Goal: Transaction & Acquisition: Purchase product/service

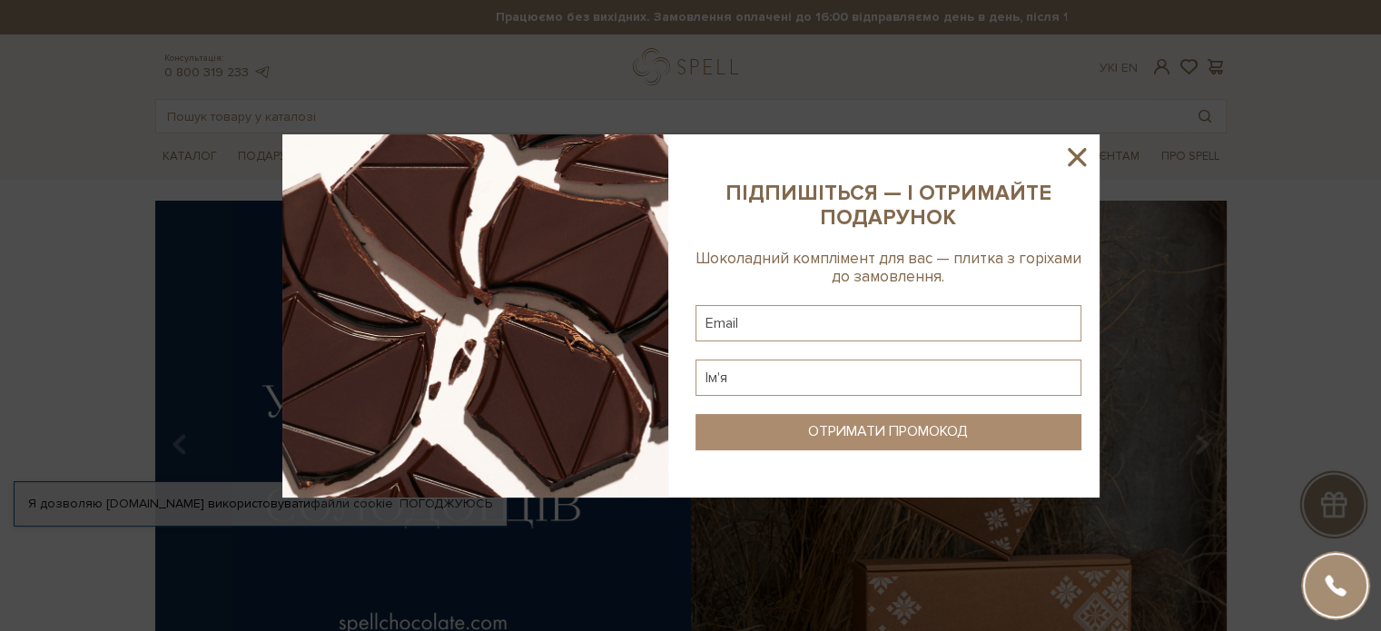
click at [1086, 155] on icon at bounding box center [1076, 157] width 31 height 31
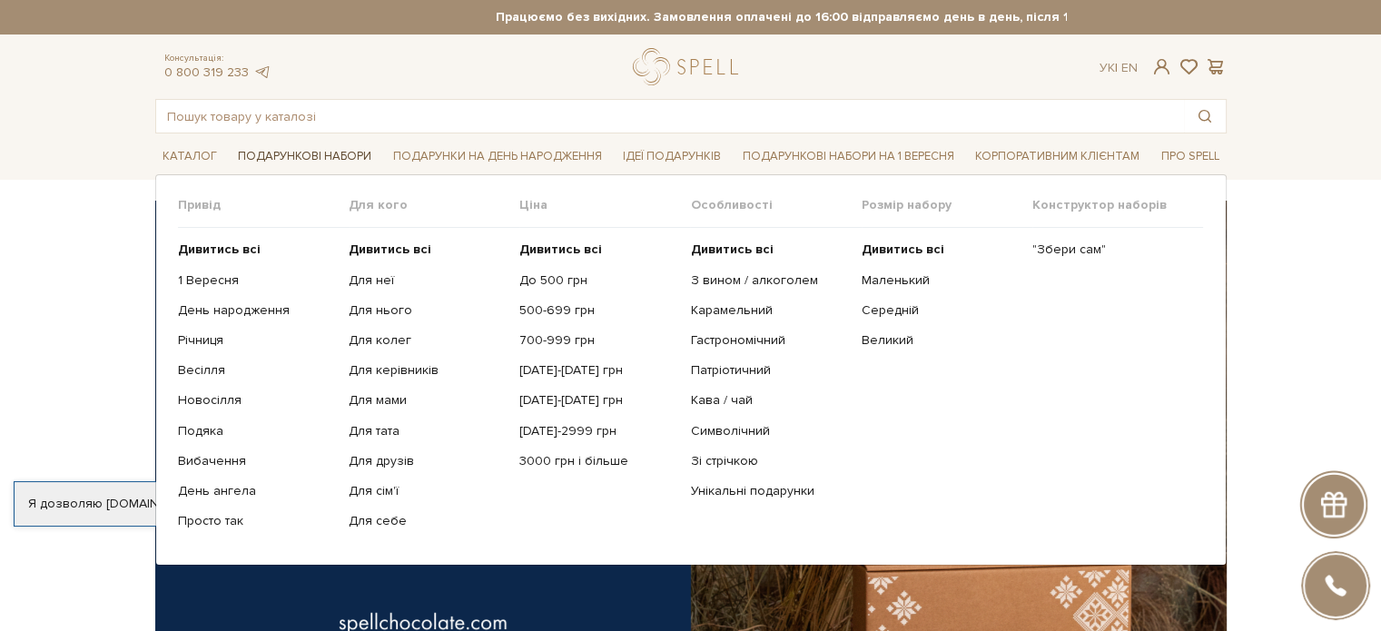
click at [320, 155] on span "Подарункові набори" at bounding box center [305, 157] width 148 height 28
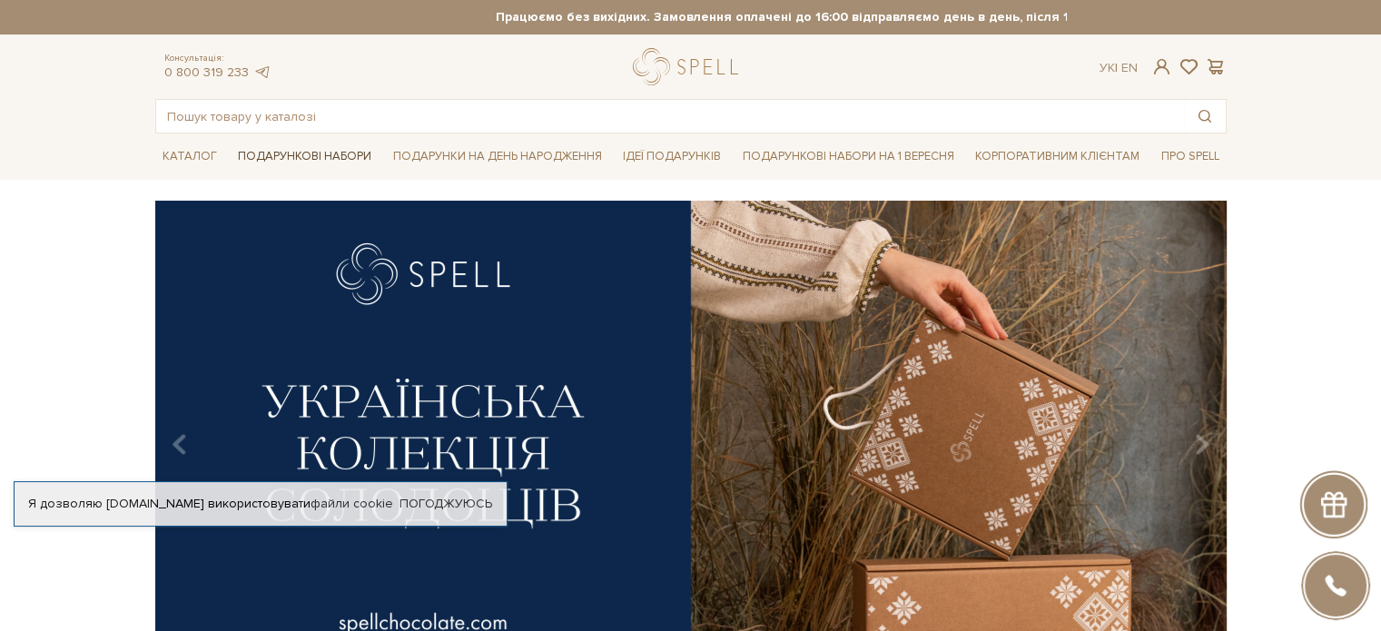
click at [351, 157] on span "Подарункові набори" at bounding box center [305, 157] width 148 height 28
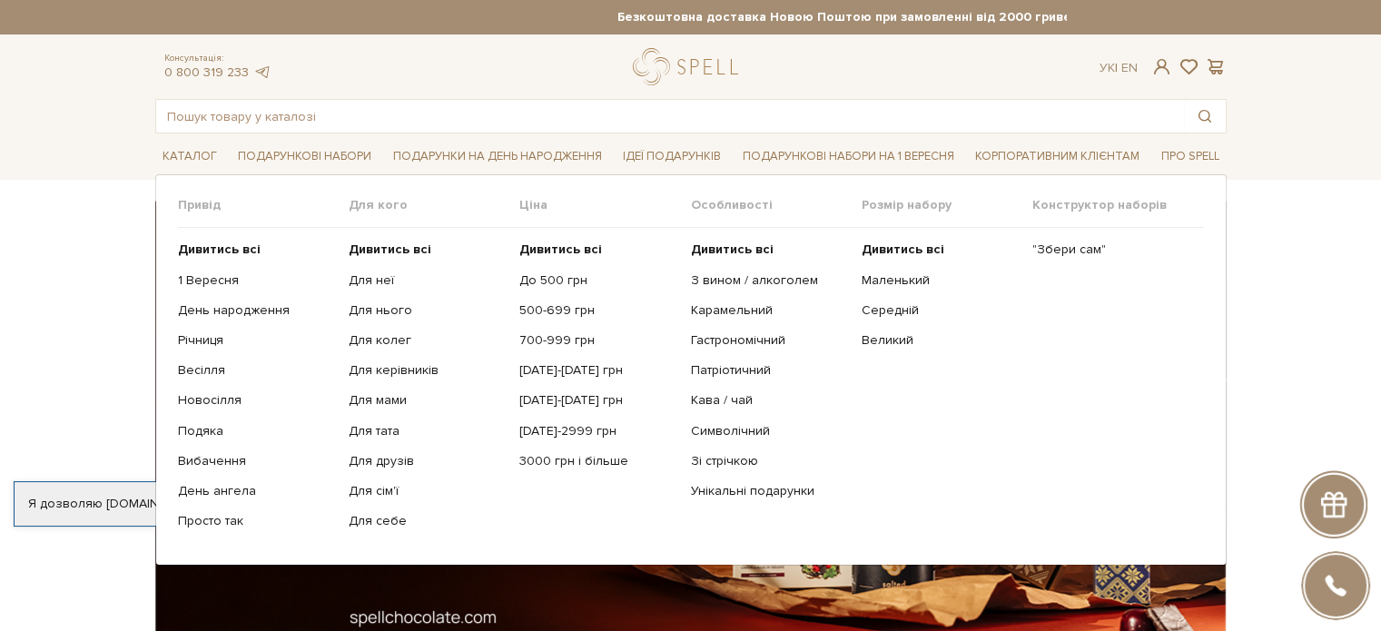
click at [375, 286] on link "Для неї" at bounding box center [427, 280] width 157 height 16
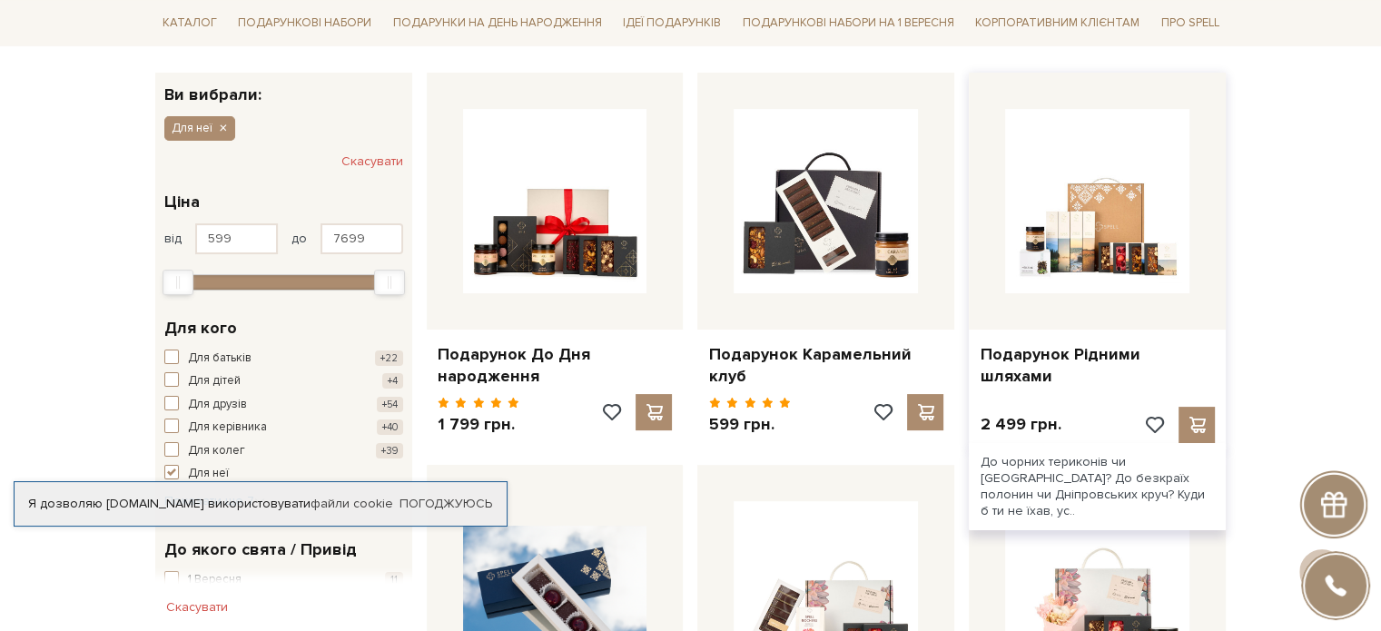
scroll to position [91, 0]
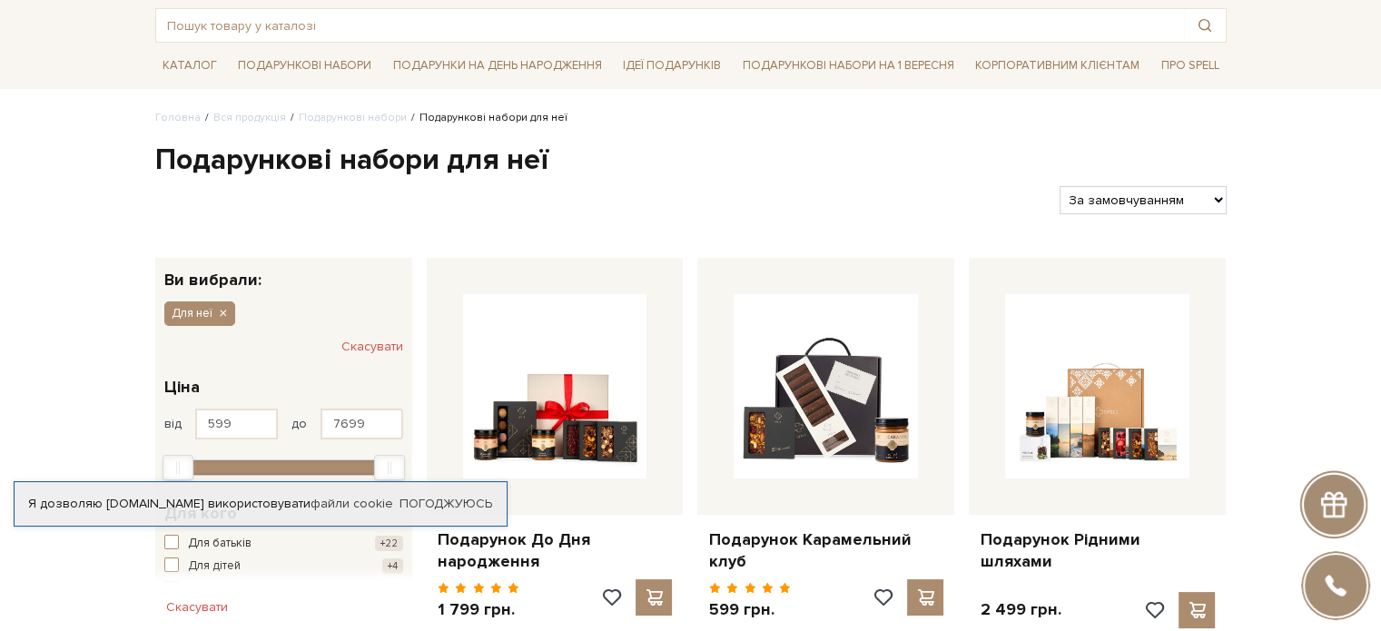
click at [1223, 199] on select "За замовчуванням За Ціною (зростання) За Ціною (зменшення) Новинки За популярні…" at bounding box center [1143, 200] width 166 height 28
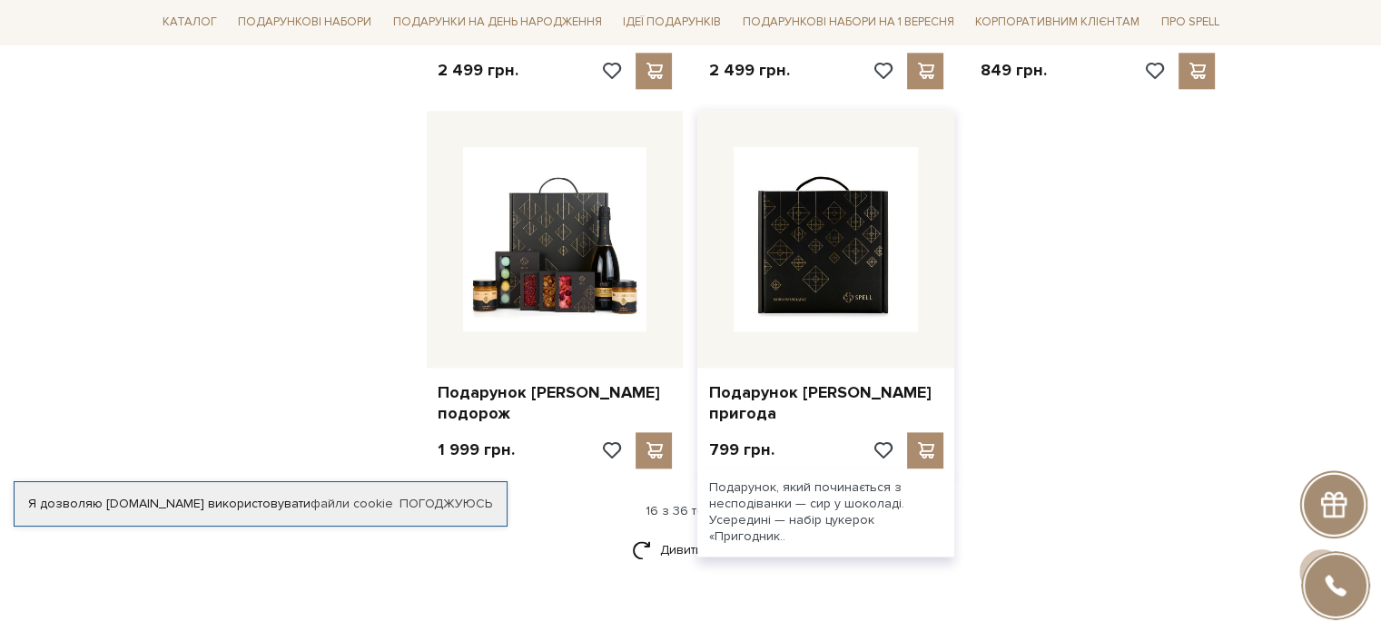
scroll to position [2179, 0]
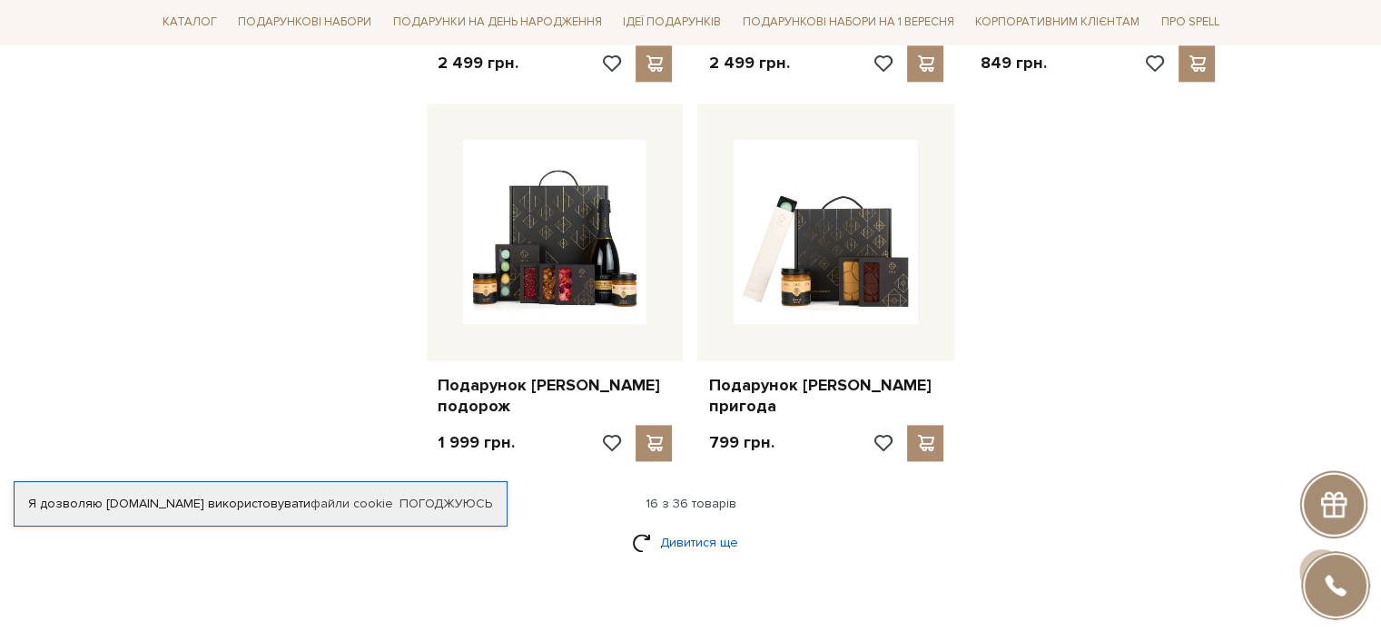
click at [665, 527] on link "Дивитися ще" at bounding box center [691, 543] width 118 height 32
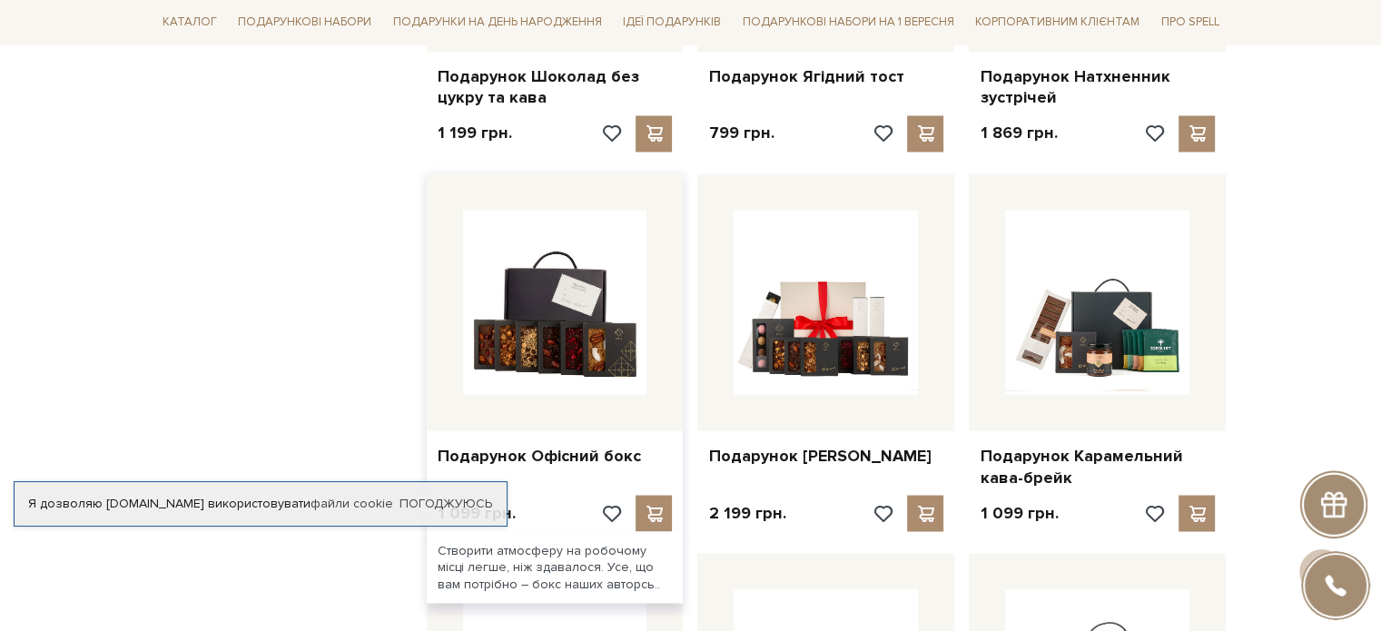
scroll to position [3359, 0]
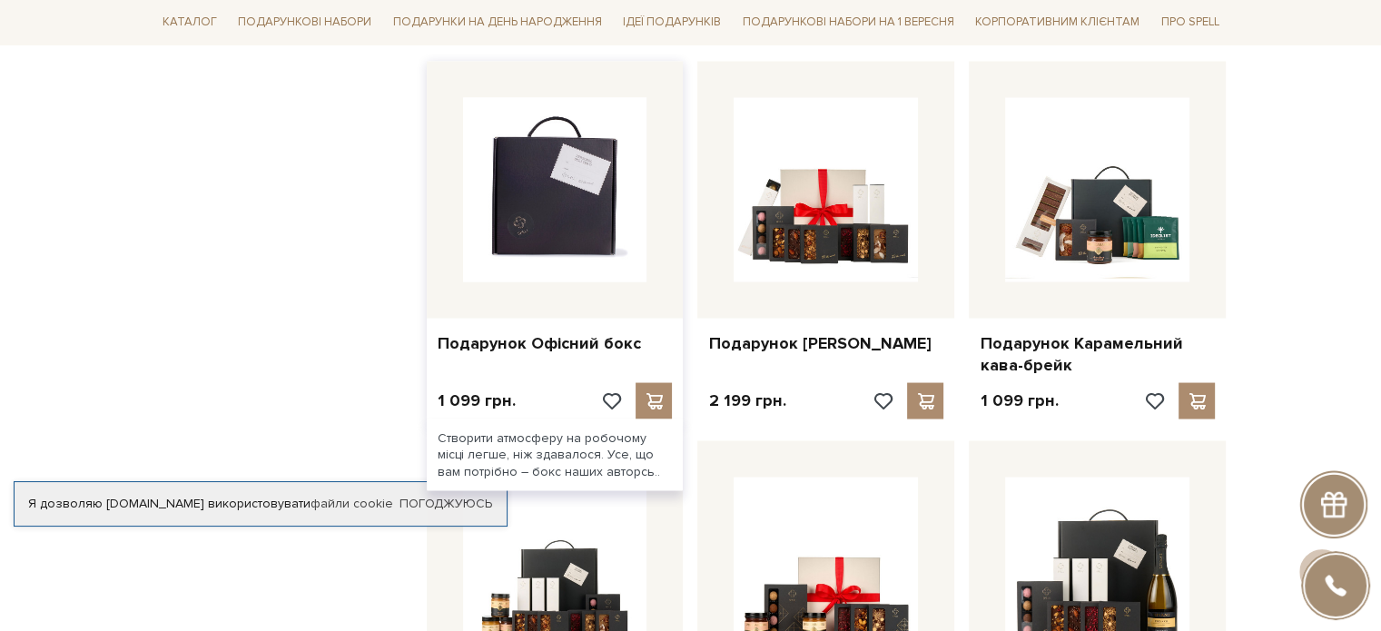
click at [565, 181] on img at bounding box center [555, 189] width 184 height 184
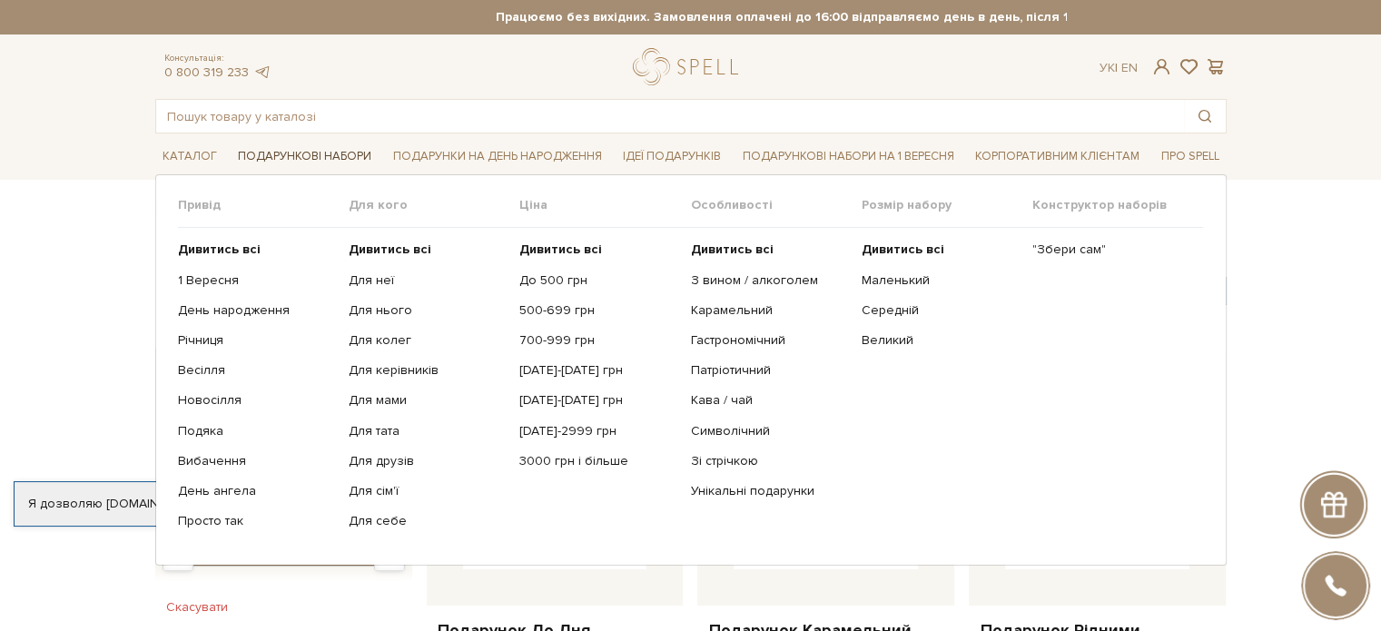
click at [320, 163] on span "Подарункові набори" at bounding box center [305, 157] width 148 height 28
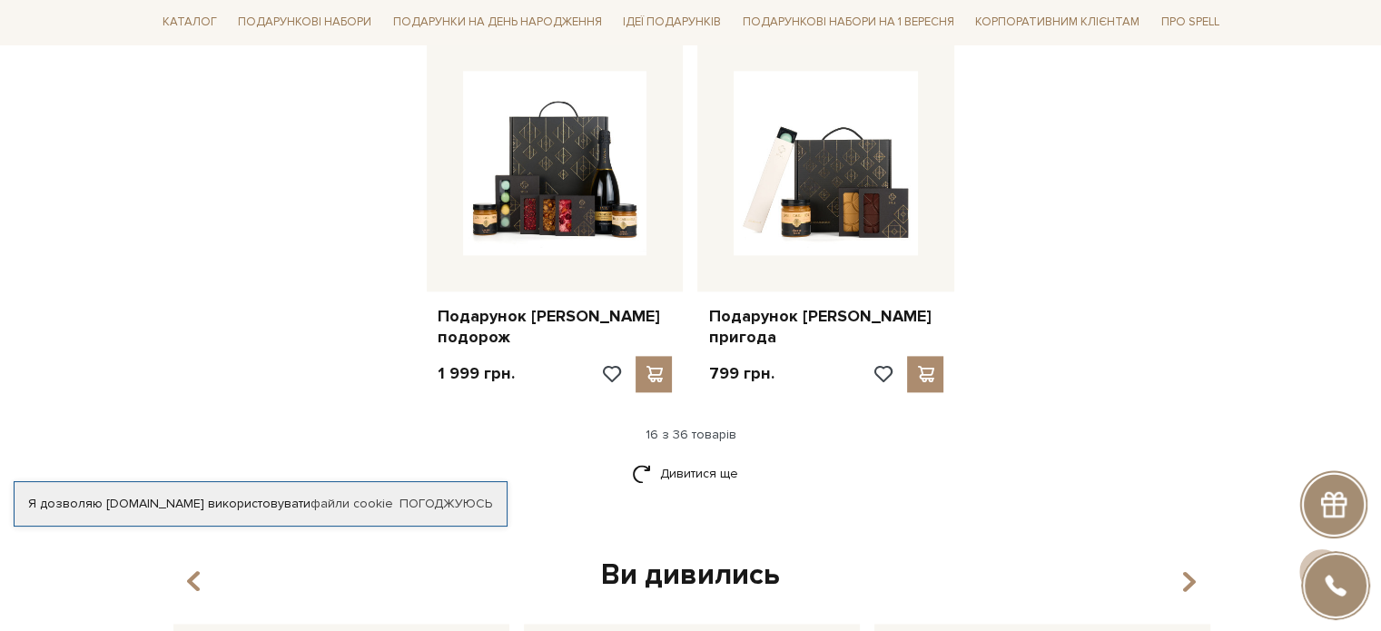
scroll to position [2361, 0]
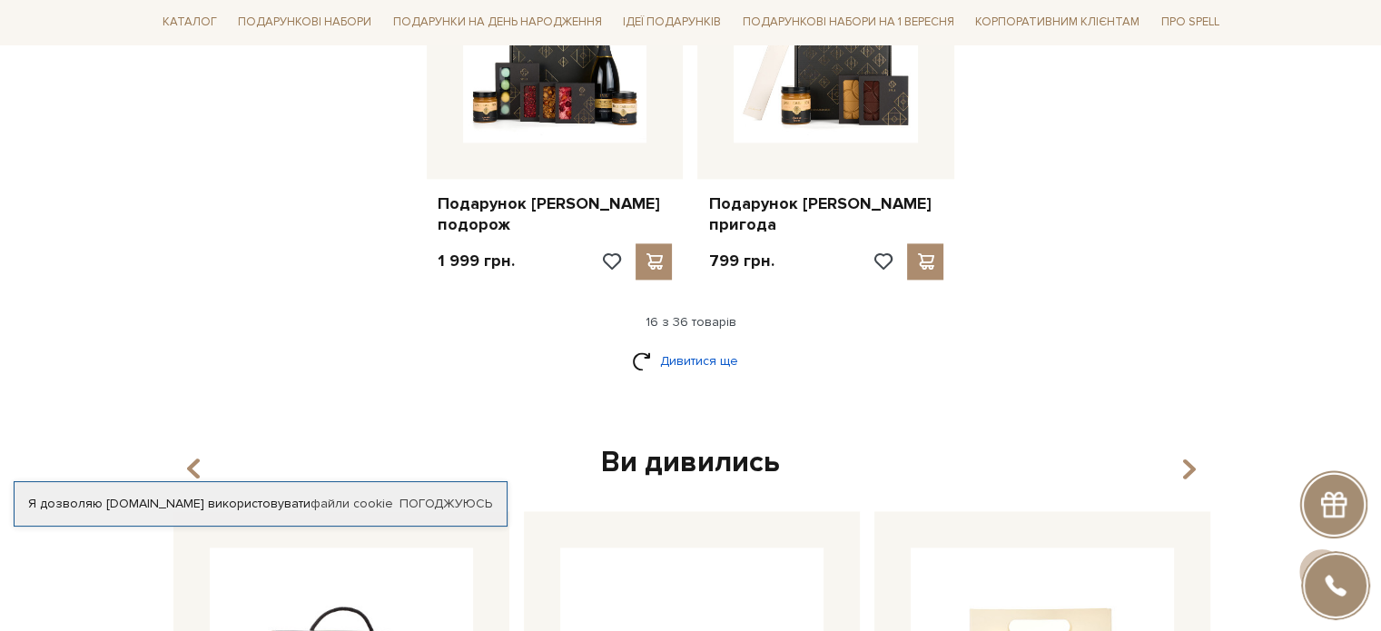
click at [665, 345] on link "Дивитися ще" at bounding box center [691, 361] width 118 height 32
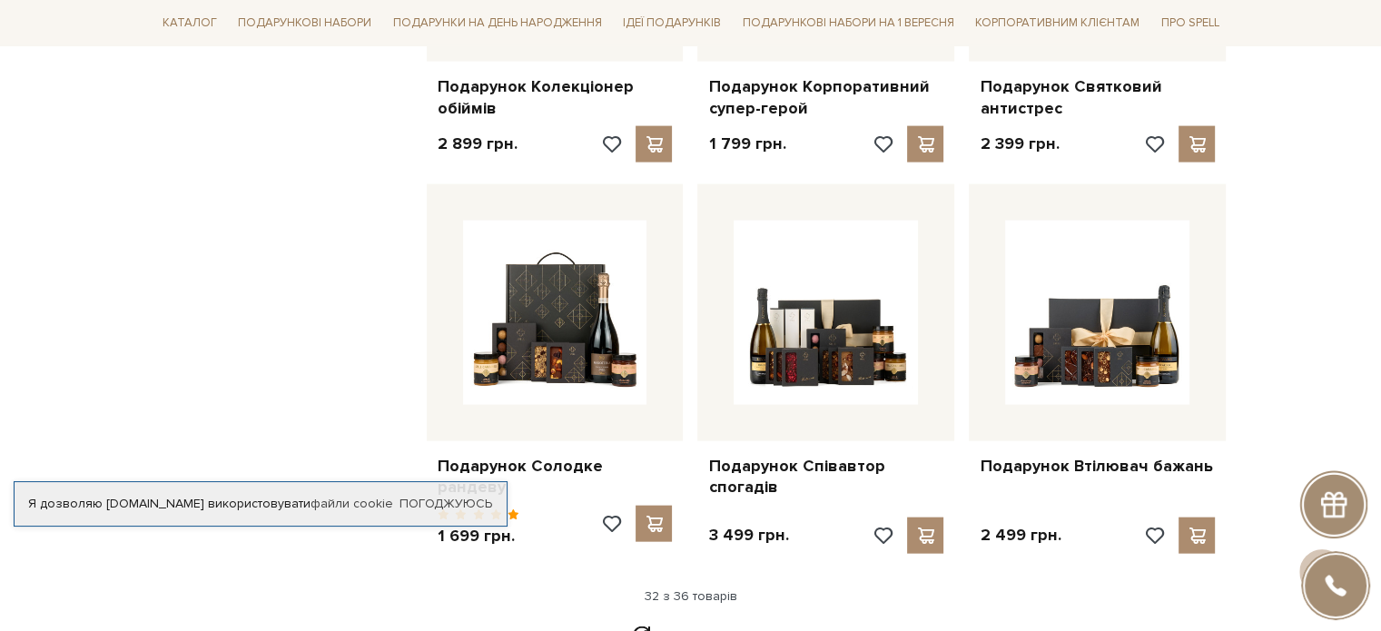
scroll to position [4267, 0]
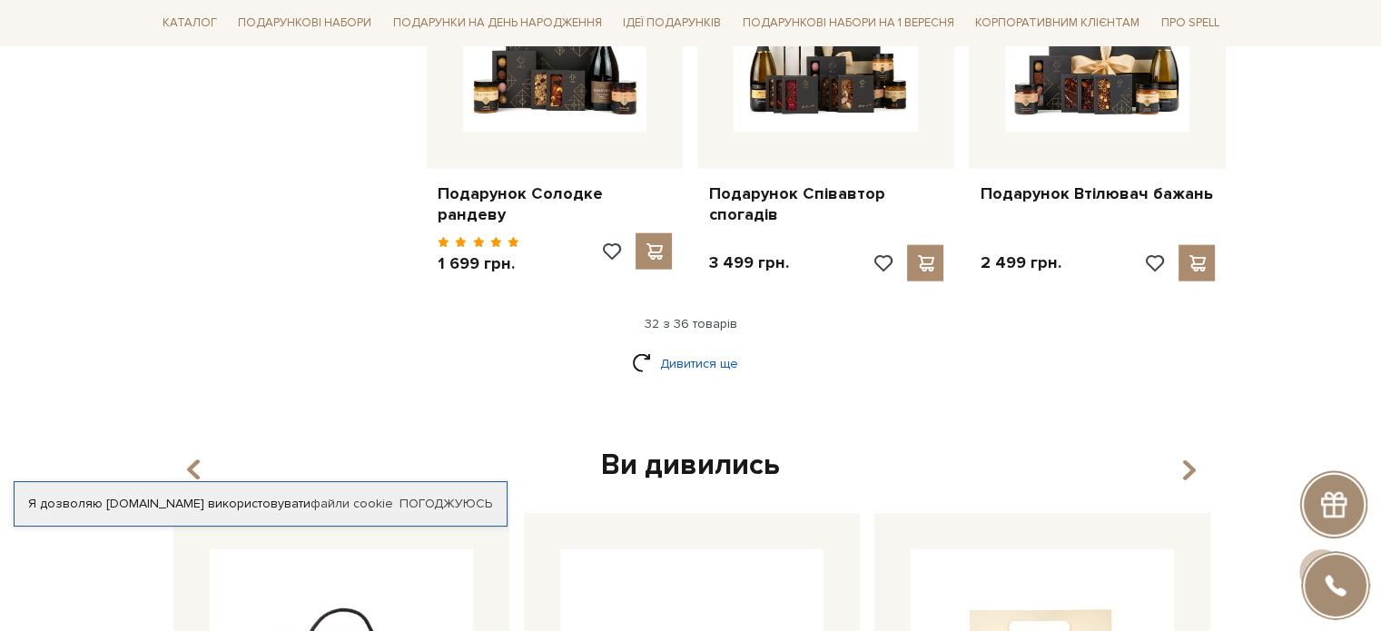
click at [689, 348] on link "Дивитися ще" at bounding box center [691, 364] width 118 height 32
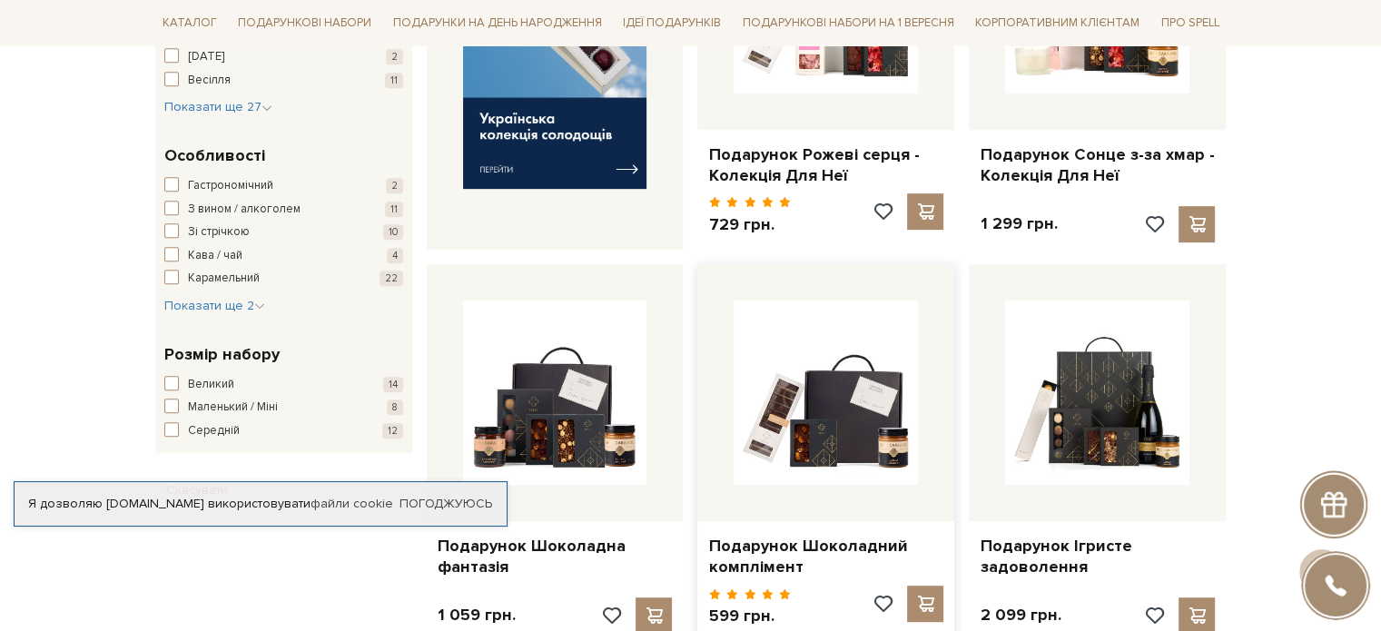
scroll to position [726, 0]
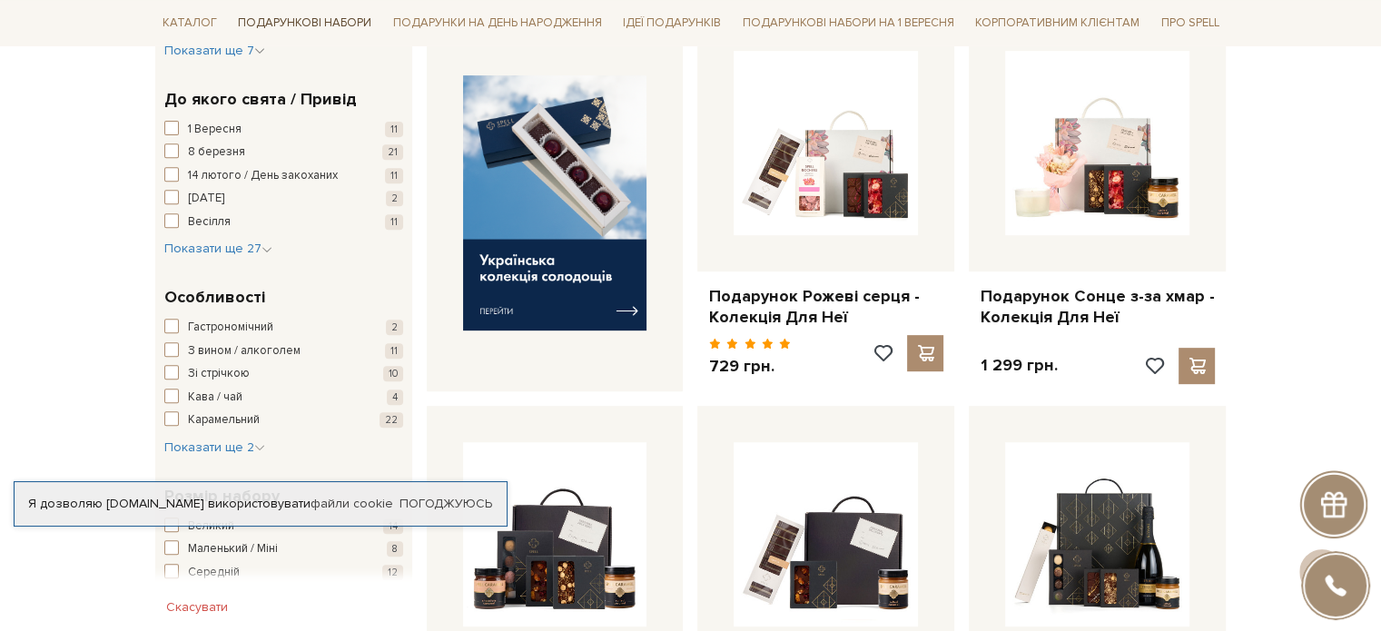
click at [314, 17] on span "Подарункові набори" at bounding box center [305, 23] width 148 height 28
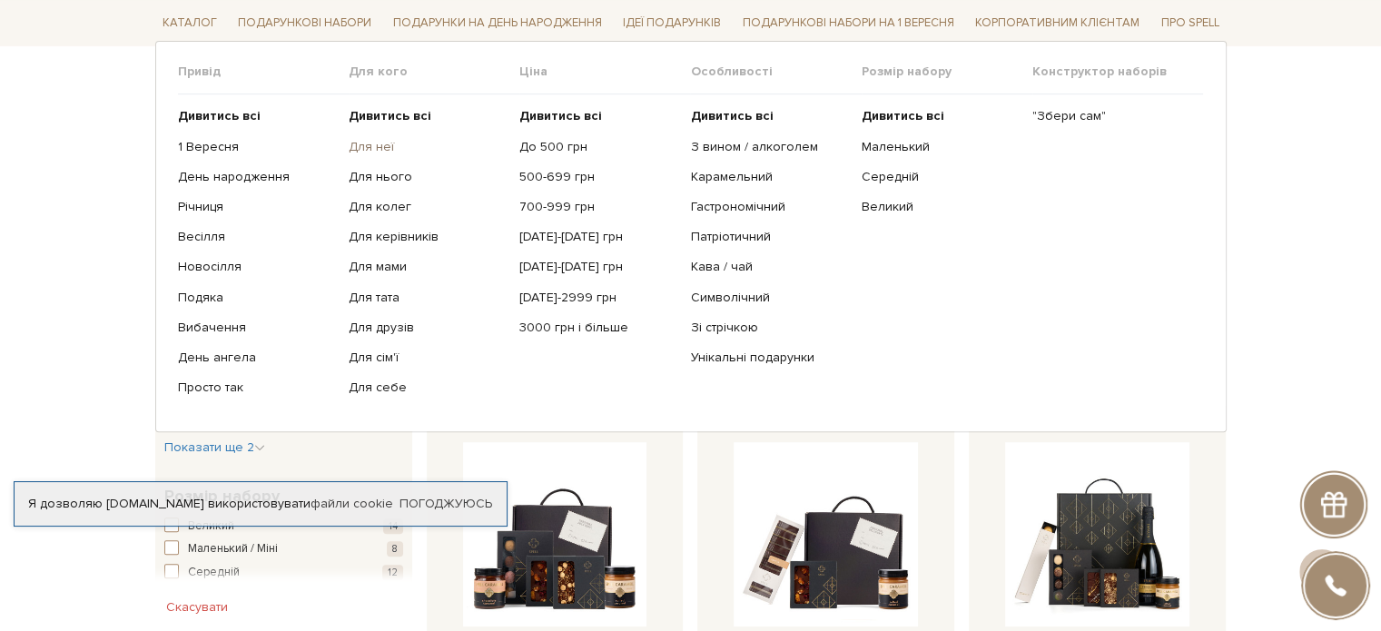
click at [356, 148] on link "Для неї" at bounding box center [427, 146] width 157 height 16
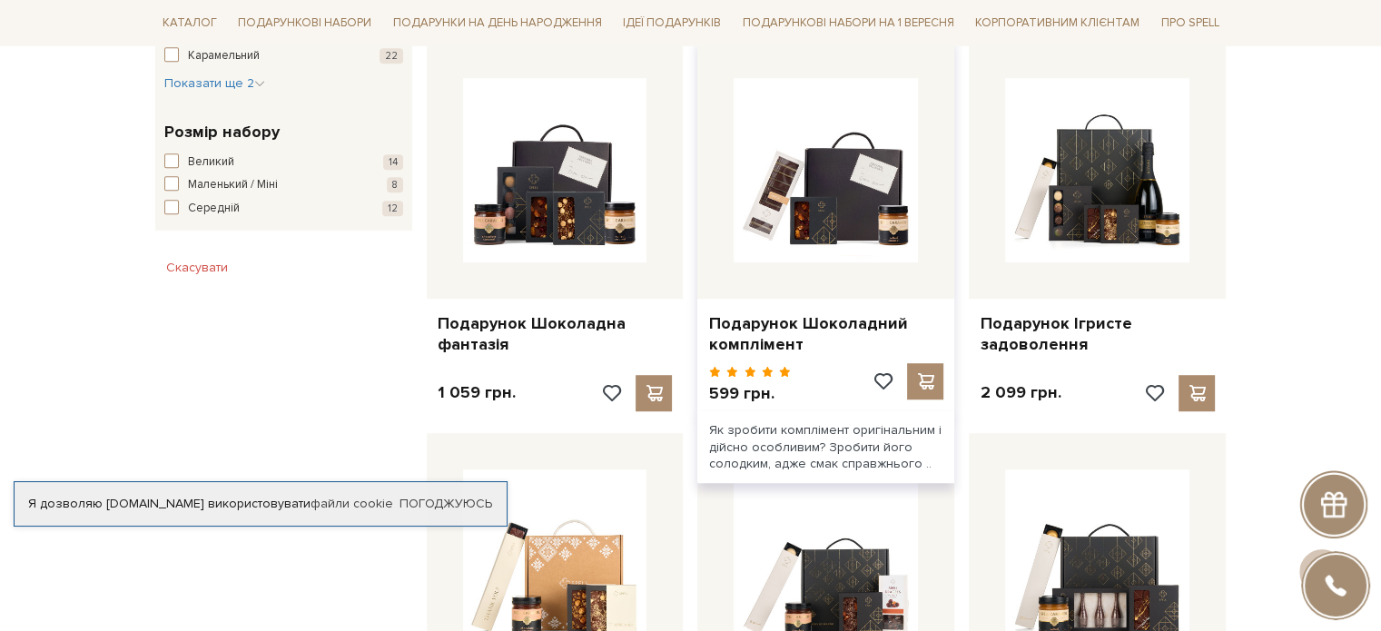
scroll to position [1089, 0]
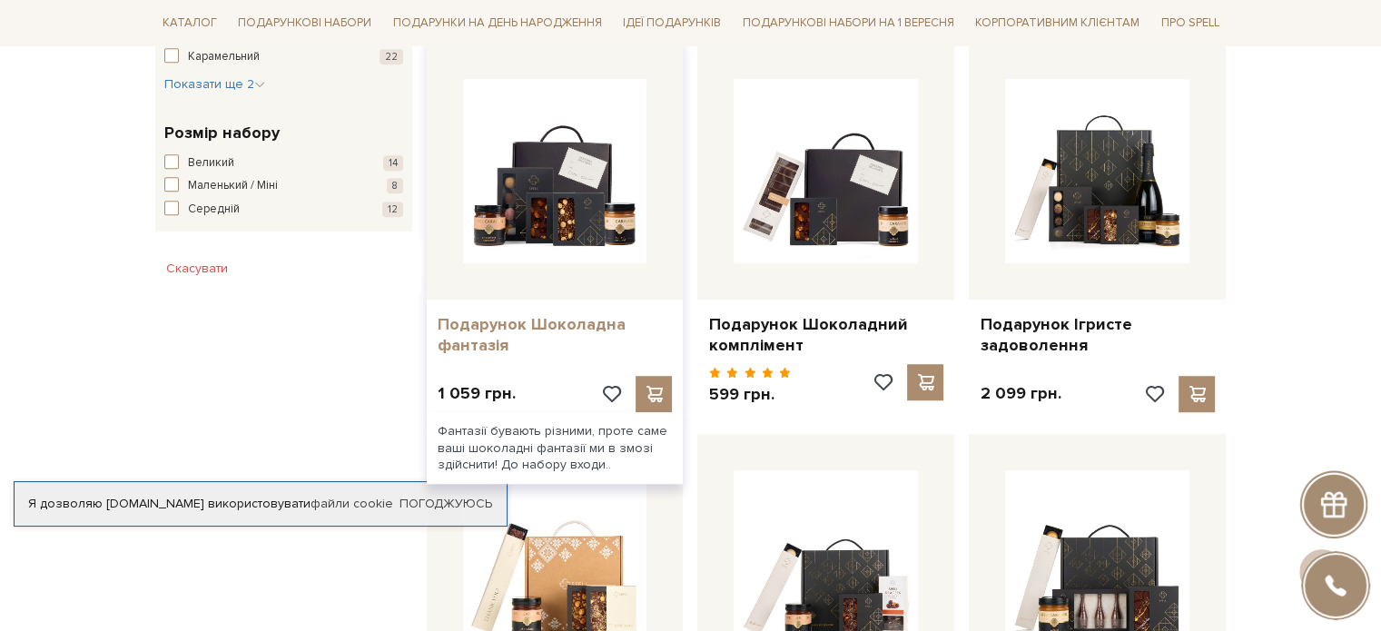
click at [468, 325] on link "Подарунок Шоколадна фантазія" at bounding box center [555, 335] width 235 height 43
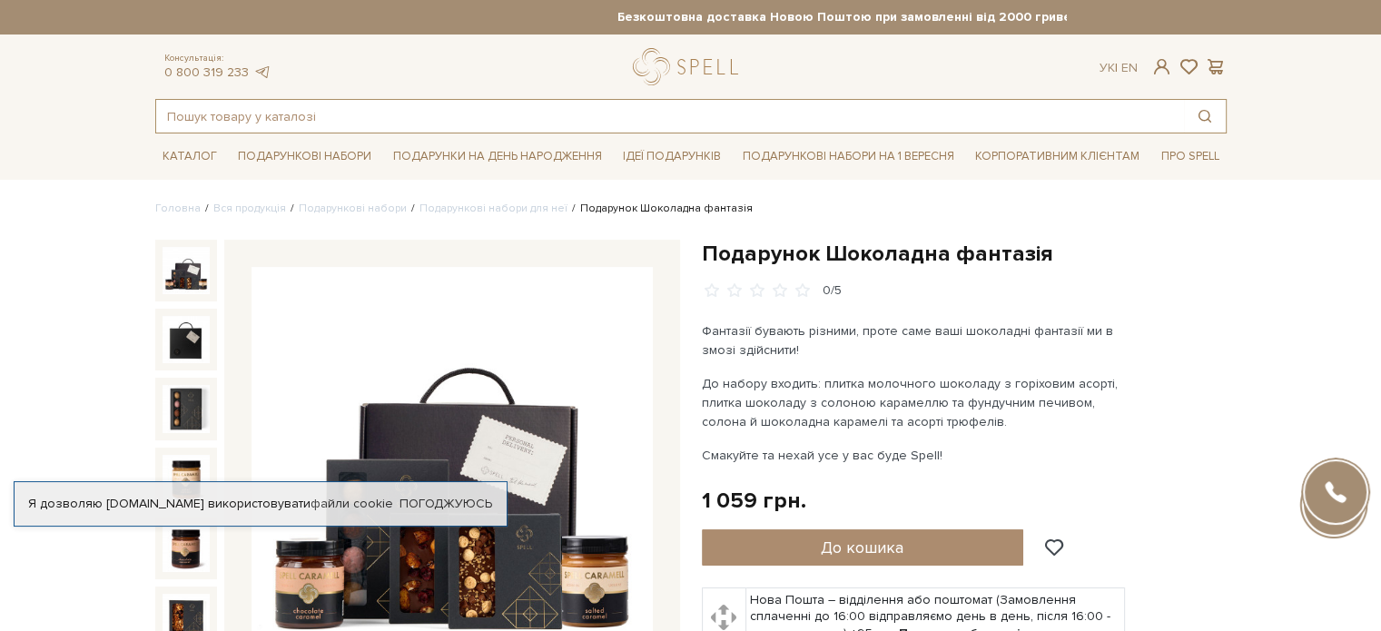
click at [356, 115] on input "text" at bounding box center [670, 116] width 1028 height 33
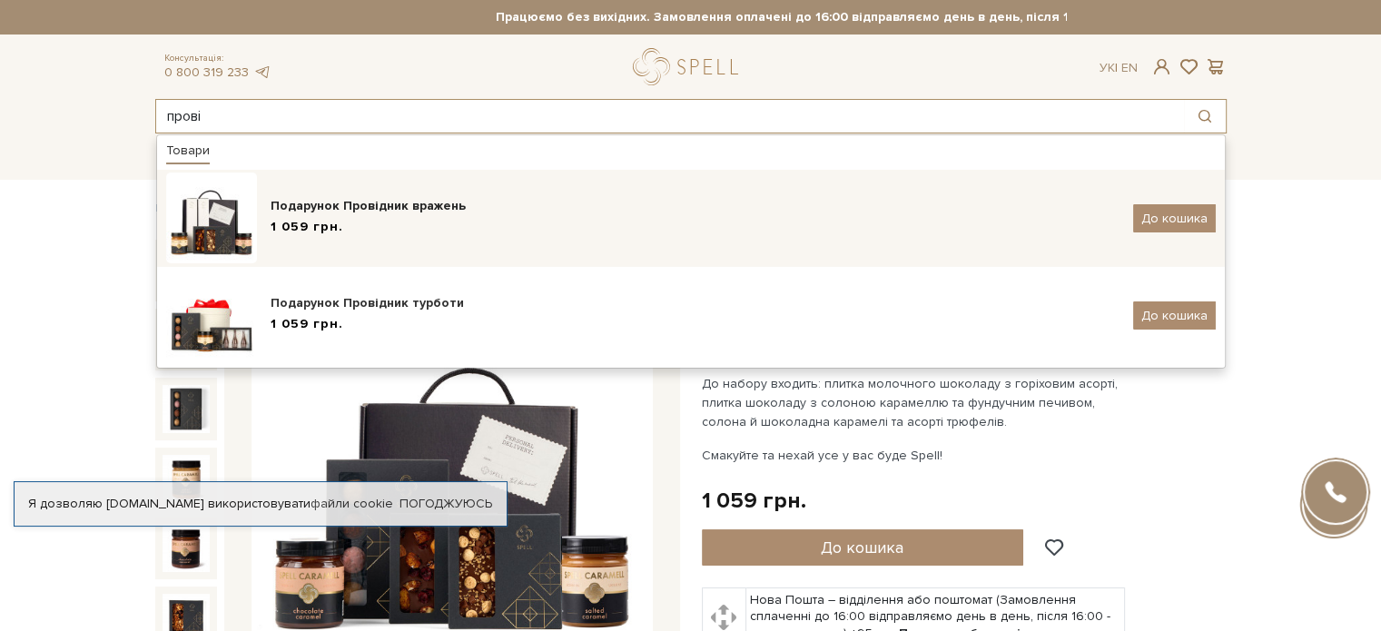
type input "прові"
click at [340, 231] on div "1 059 грн." at bounding box center [695, 227] width 849 height 19
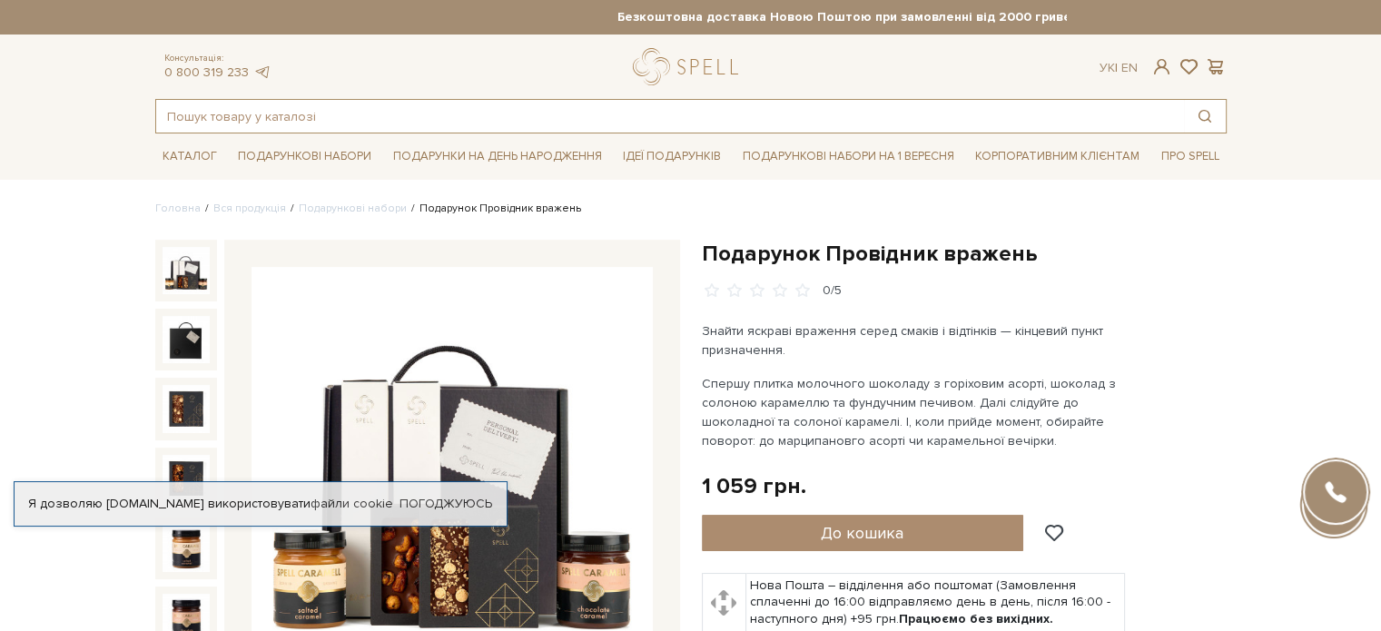
click at [363, 112] on input "text" at bounding box center [670, 116] width 1028 height 33
type input "щ"
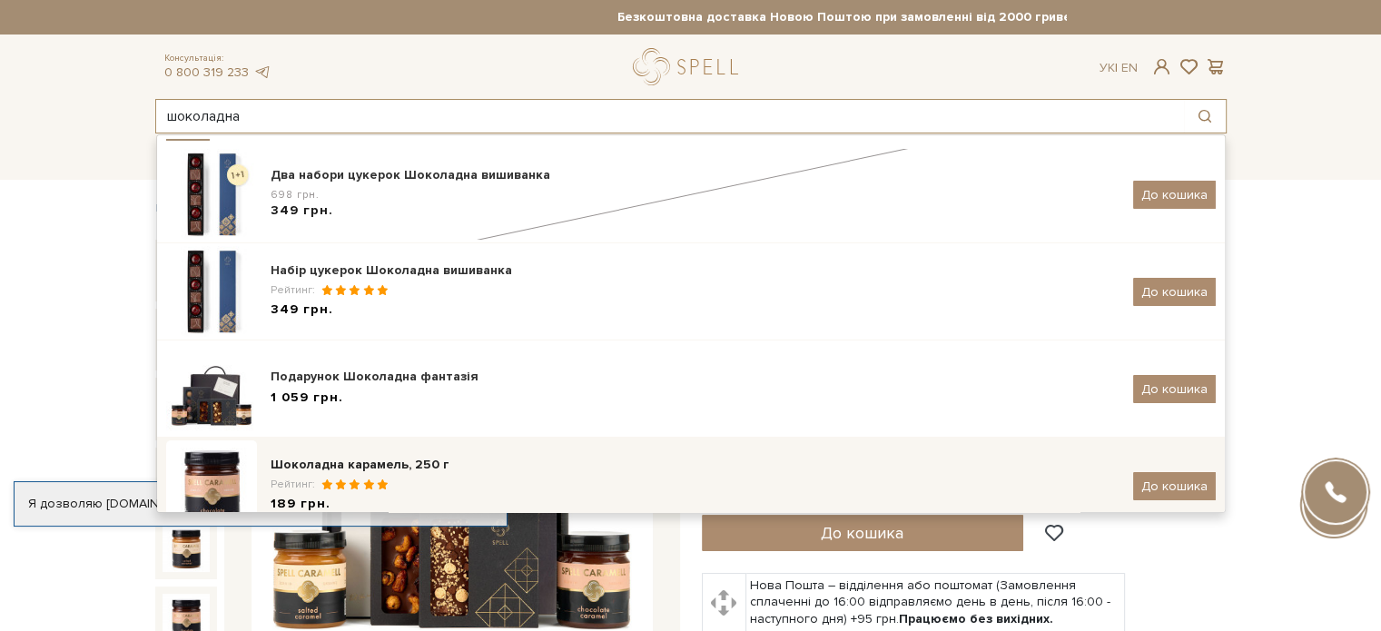
scroll to position [91, 0]
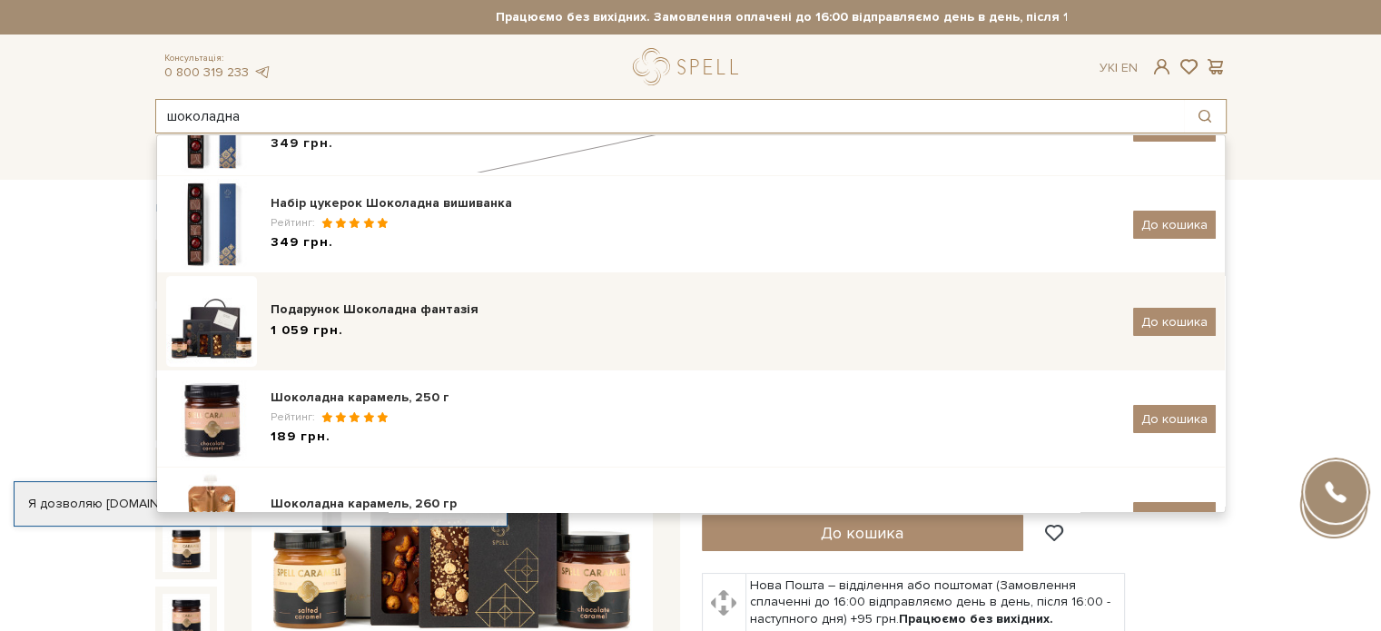
type input "шоколадна"
click at [399, 301] on div "Подарунок Шоколадна фантазія" at bounding box center [695, 310] width 849 height 18
